Goal: Task Accomplishment & Management: Use online tool/utility

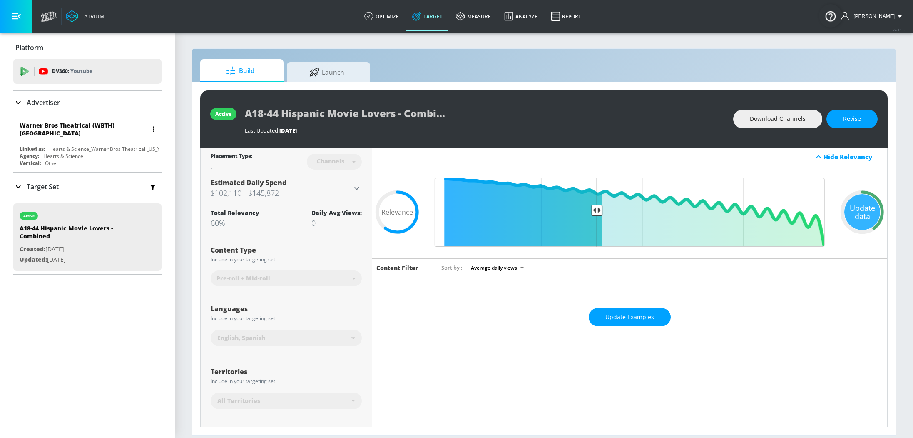
click at [89, 152] on div "Agency: Hearts & Science" at bounding box center [90, 155] width 140 height 7
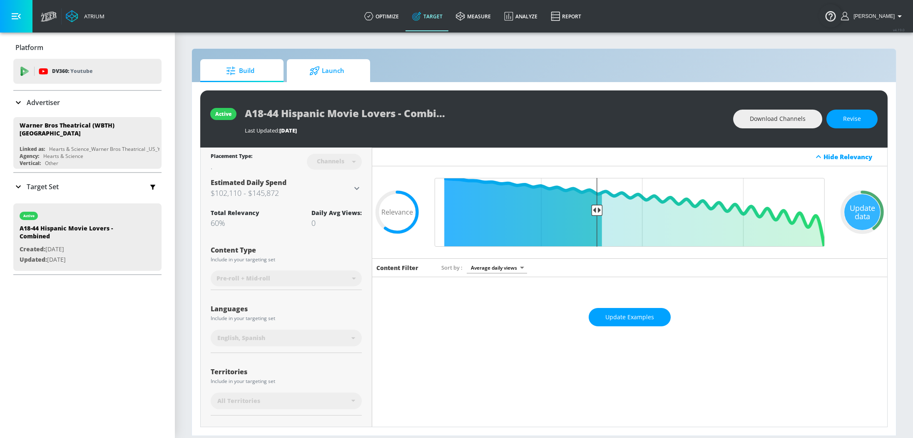
click at [350, 75] on span "Launch" at bounding box center [326, 71] width 63 height 20
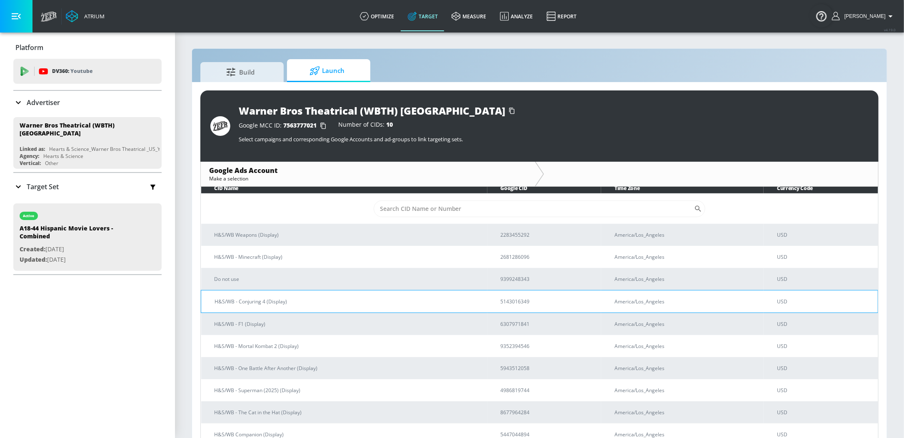
scroll to position [8, 0]
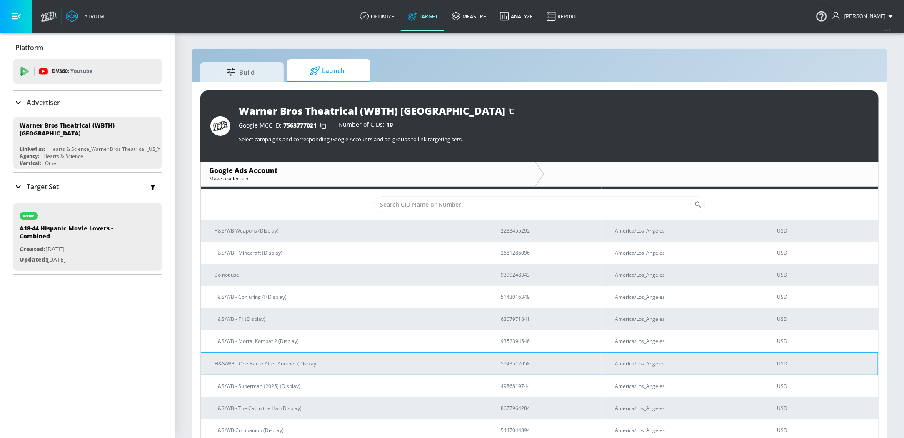
click at [334, 363] on p "H&S/WB - One Battle After Another (Display)" at bounding box center [348, 363] width 266 height 9
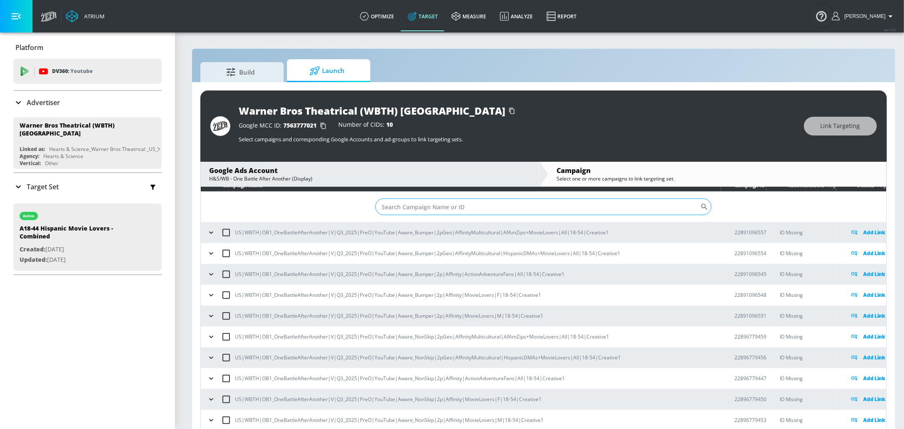
click at [438, 209] on input "Sort By" at bounding box center [537, 206] width 325 height 17
paste input "22897724305"
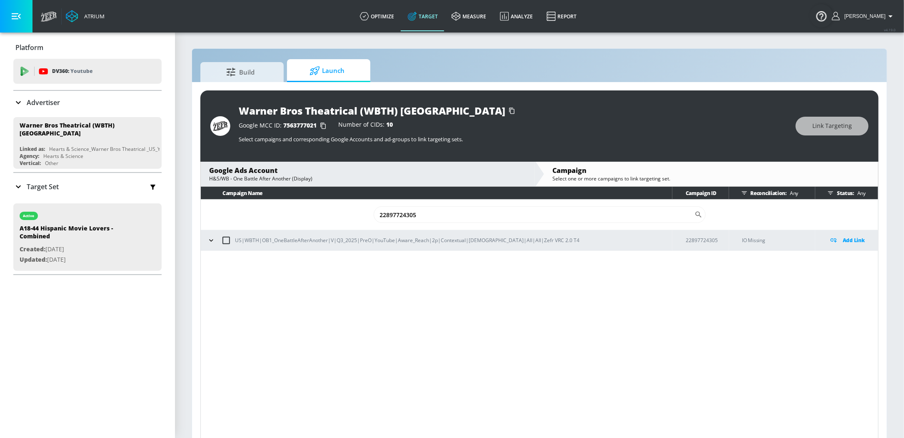
type input "22897724305"
click at [214, 240] on icon "button" at bounding box center [211, 240] width 8 height 8
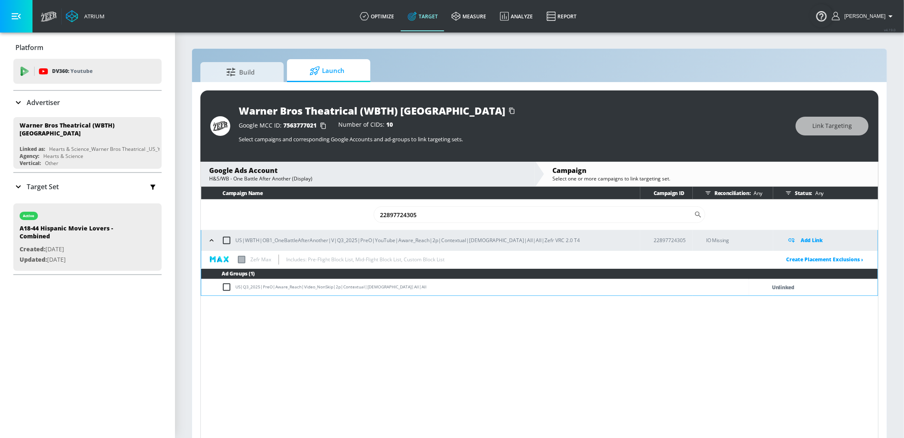
click at [227, 291] on input "checkbox" at bounding box center [229, 287] width 14 height 10
checkbox input "true"
click at [852, 132] on button "Link Targeting" at bounding box center [832, 126] width 73 height 19
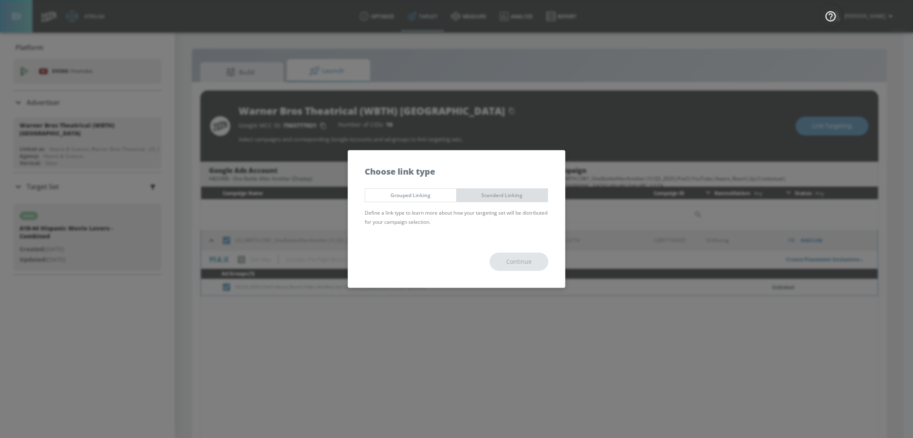
click at [514, 189] on button "Standard Linking" at bounding box center [503, 195] width 92 height 14
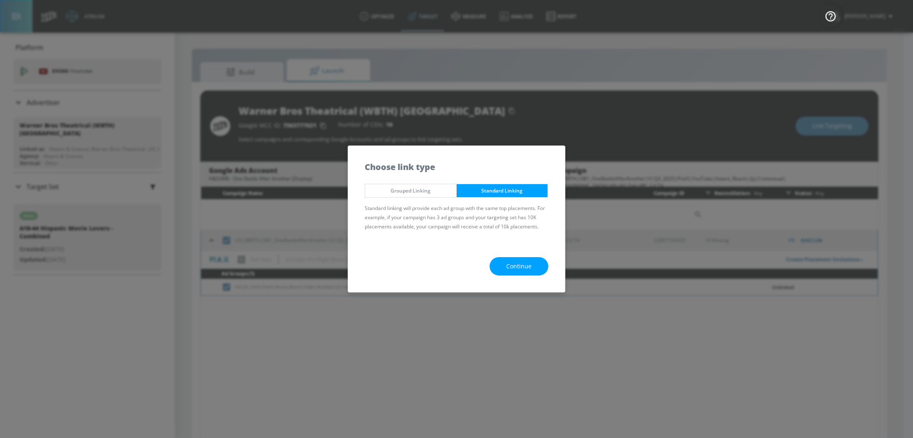
click at [529, 276] on div "Continue" at bounding box center [456, 266] width 217 height 52
click at [527, 269] on span "Continue" at bounding box center [518, 266] width 25 height 10
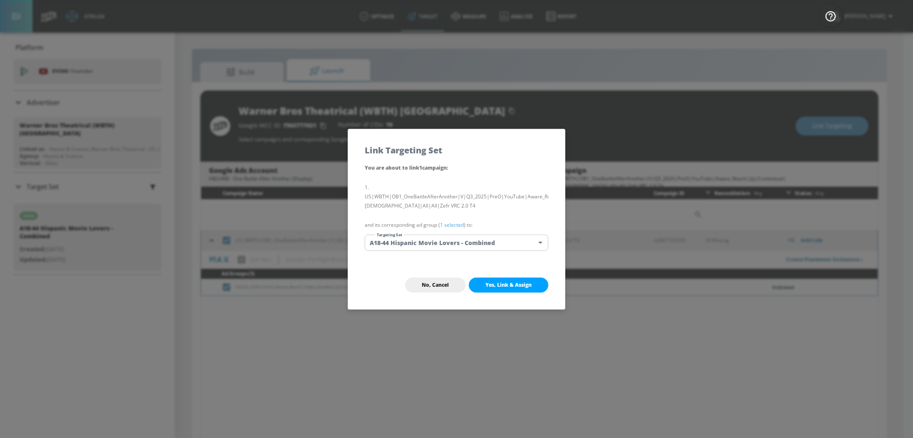
click at [512, 288] on span "Yes, Link & Assign" at bounding box center [509, 285] width 46 height 7
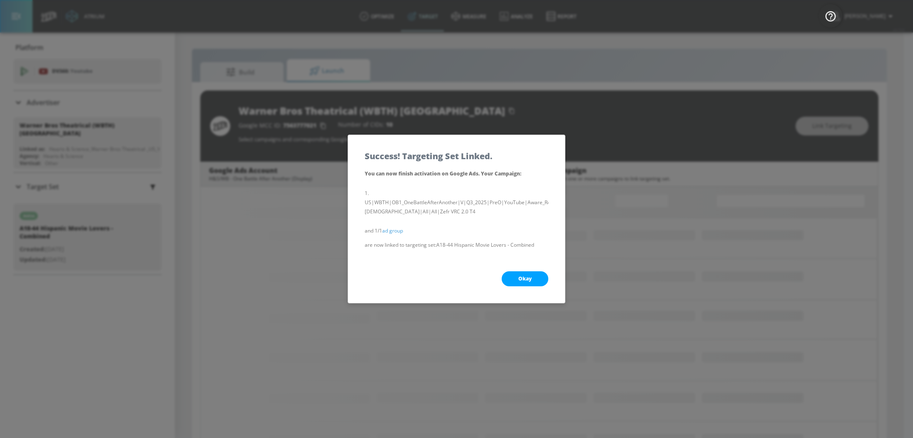
click at [519, 282] on span "Okay" at bounding box center [525, 278] width 13 height 7
